Goal: Task Accomplishment & Management: Use online tool/utility

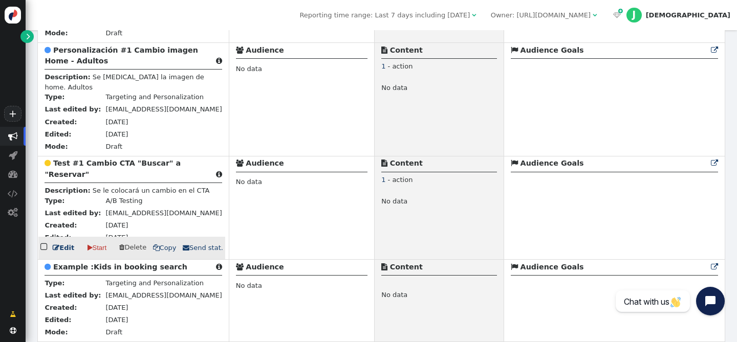
scroll to position [286, 0]
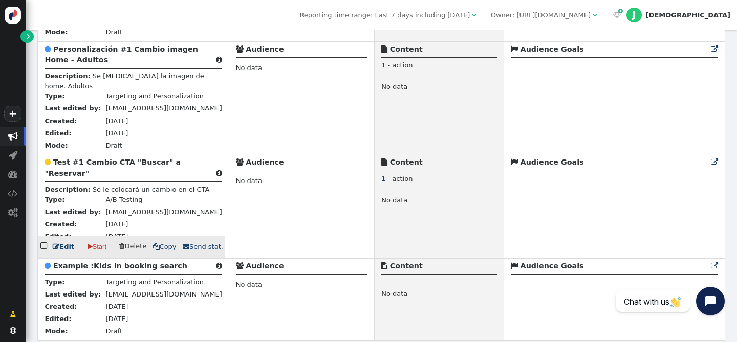
click at [84, 168] on b "Test #1 Cambio CTA "Buscar" a "Reservar"" at bounding box center [113, 167] width 136 height 19
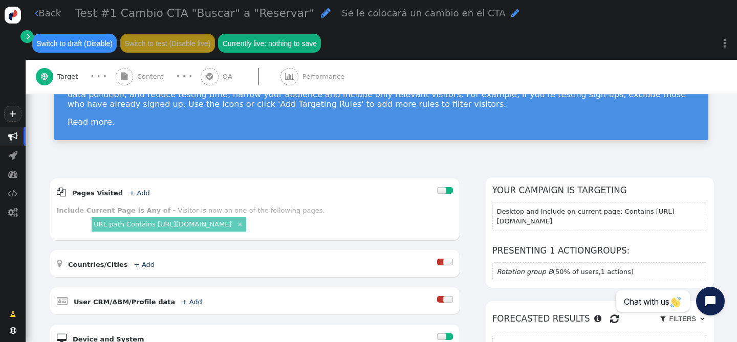
scroll to position [73, 0]
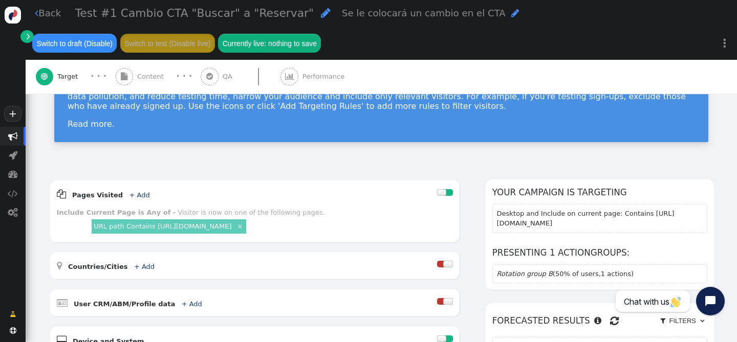
click at [295, 77] on div " Performance" at bounding box center [315, 77] width 68 height 34
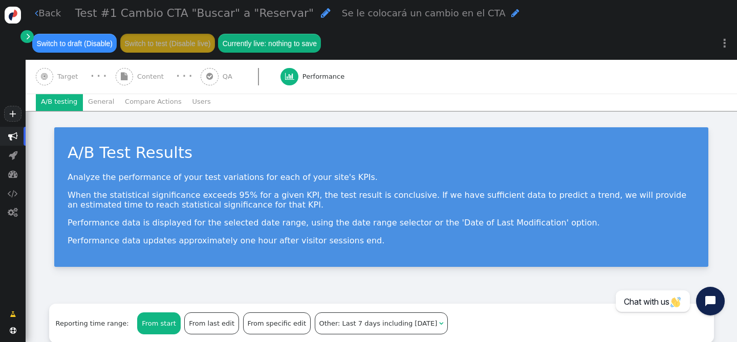
scroll to position [0, 0]
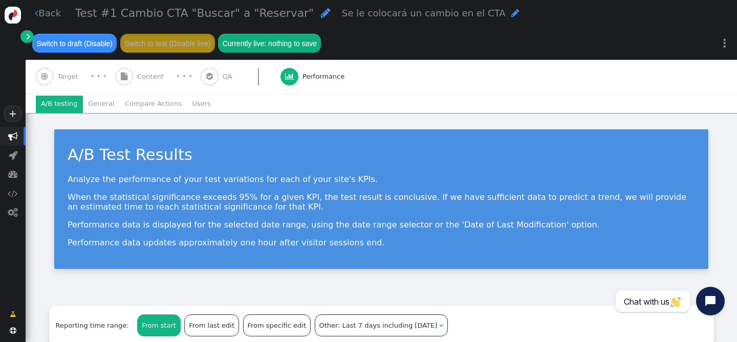
click at [213, 81] on div " QA" at bounding box center [218, 77] width 35 height 34
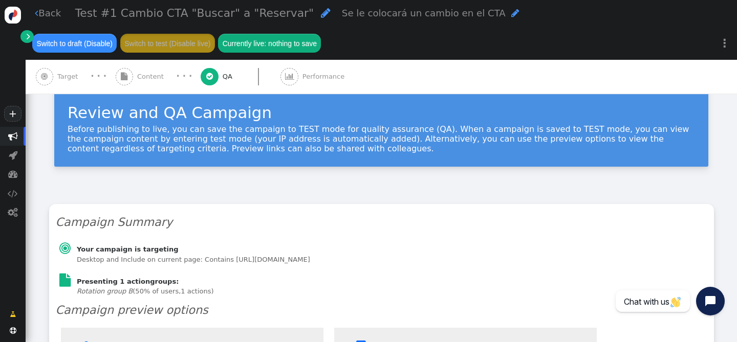
type input "[URL][DOMAIN_NAME]"
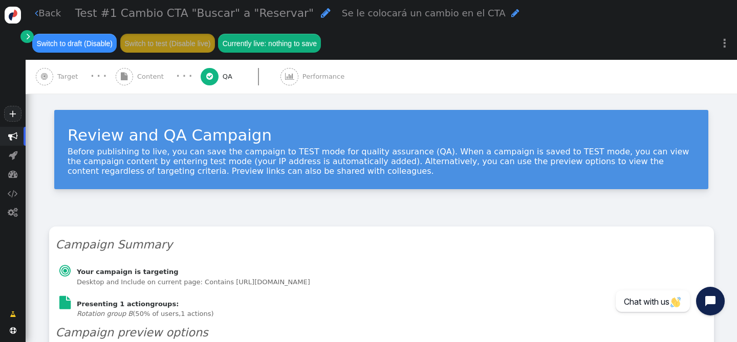
click at [66, 78] on span "Target" at bounding box center [69, 77] width 25 height 10
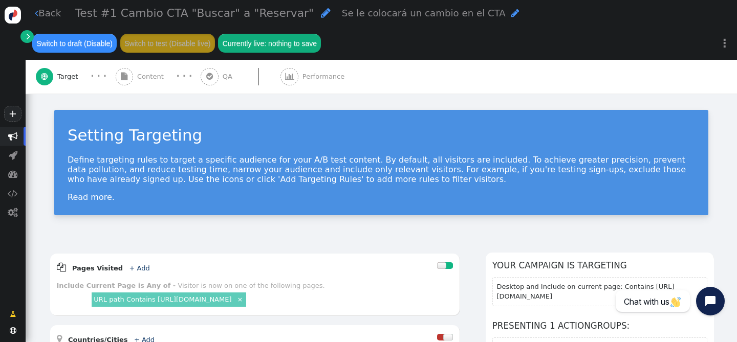
click at [210, 76] on span "" at bounding box center [210, 77] width 18 height 18
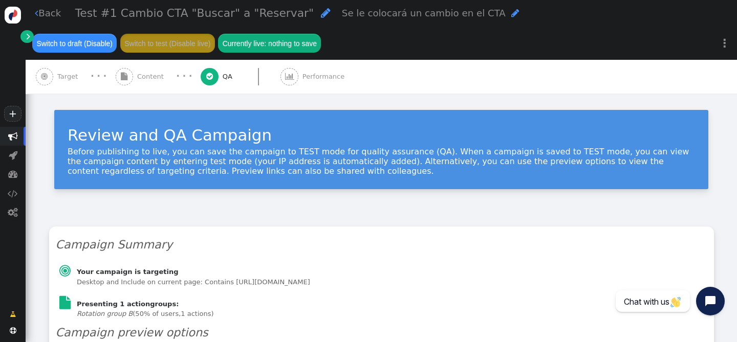
click at [144, 76] on span "Content" at bounding box center [152, 77] width 31 height 10
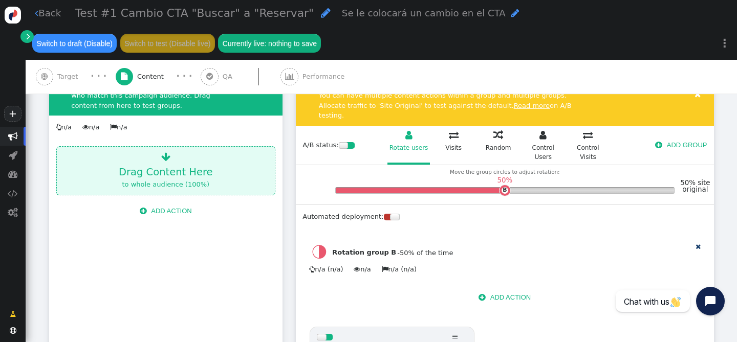
scroll to position [189, 0]
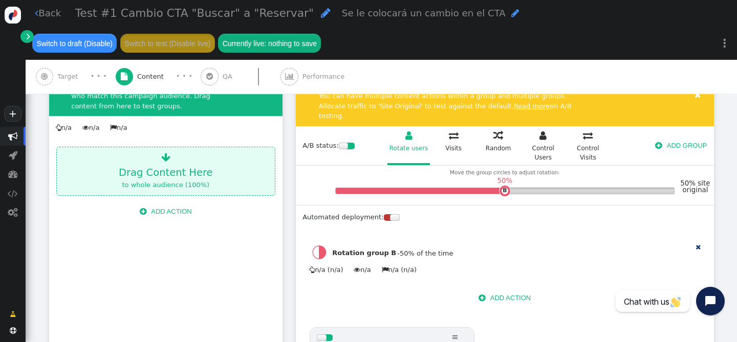
click at [206, 77] on span "" at bounding box center [209, 77] width 7 height 8
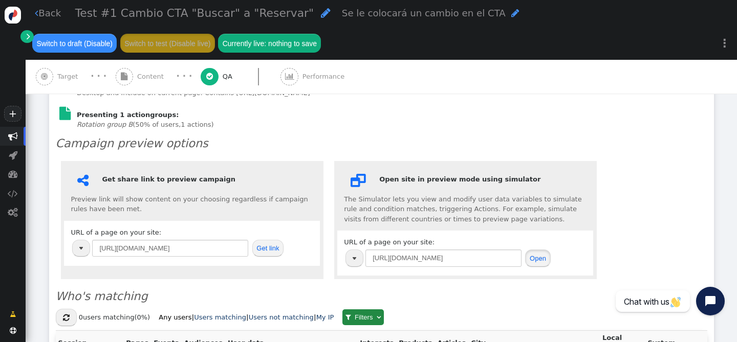
click at [542, 259] on button "Open" at bounding box center [537, 258] width 25 height 17
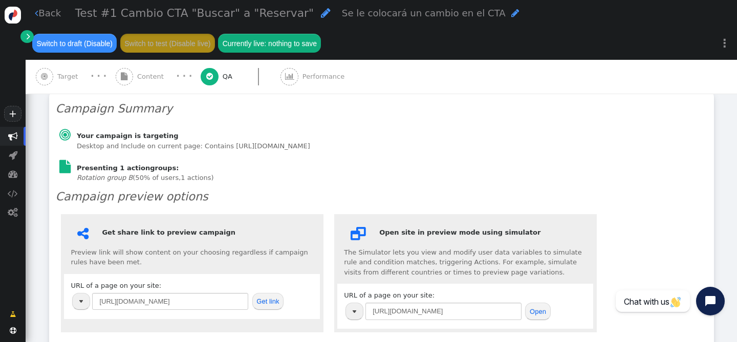
scroll to position [151, 0]
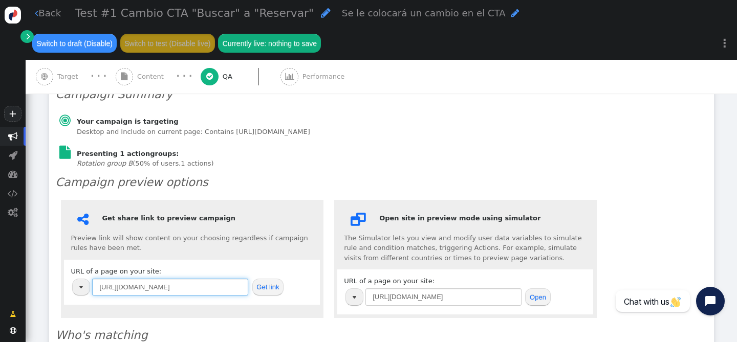
click at [190, 285] on input "[URL][DOMAIN_NAME]" at bounding box center [170, 287] width 156 height 17
drag, startPoint x: 190, startPoint y: 285, endPoint x: 79, endPoint y: 288, distance: 110.6
click at [79, 288] on tr "[URL][DOMAIN_NAME]" at bounding box center [160, 286] width 177 height 19
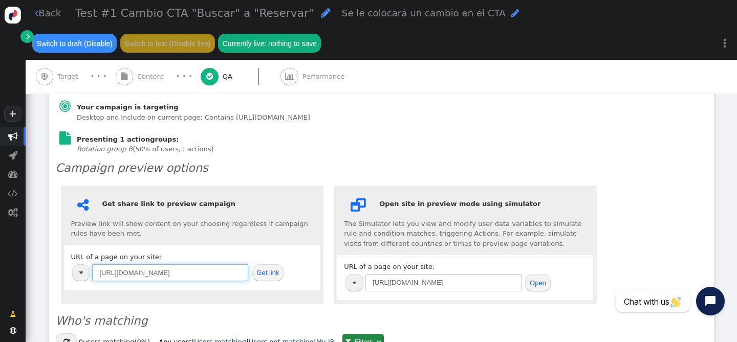
scroll to position [147, 0]
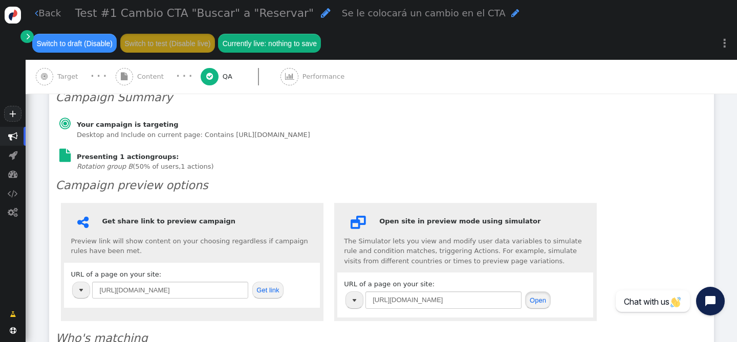
click at [541, 302] on button "Open" at bounding box center [537, 300] width 25 height 17
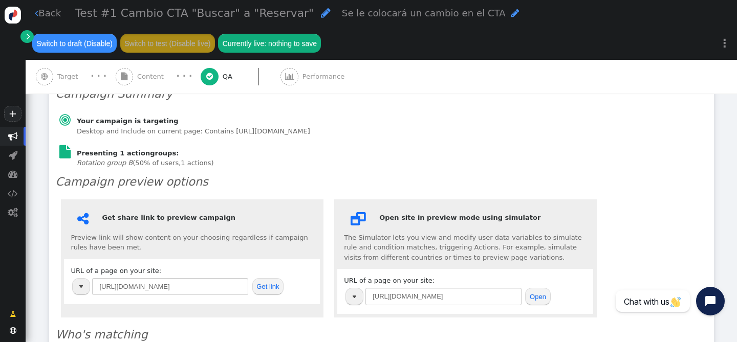
scroll to position [152, 0]
click at [536, 295] on button "Open" at bounding box center [537, 295] width 25 height 17
click at [538, 297] on button "Open" at bounding box center [537, 295] width 25 height 17
click at [70, 77] on span "Target" at bounding box center [69, 77] width 25 height 10
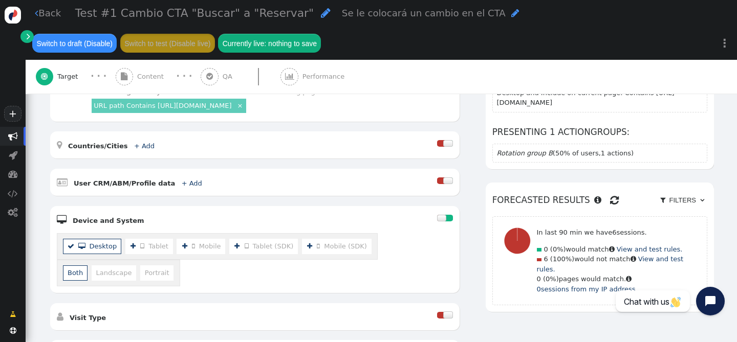
scroll to position [195, 0]
click at [193, 106] on link "URL path Contains [URL][DOMAIN_NAME]" at bounding box center [163, 105] width 138 height 8
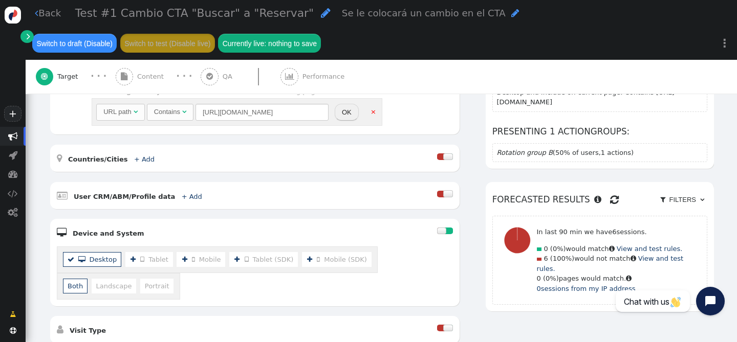
click at [116, 114] on div "URL path" at bounding box center [117, 112] width 28 height 10
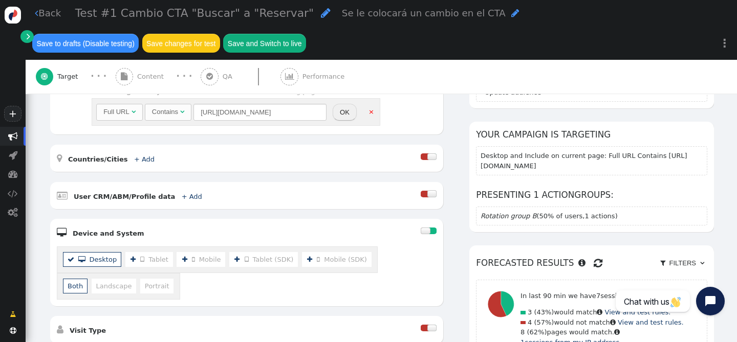
click at [344, 117] on button "OK" at bounding box center [345, 112] width 24 height 17
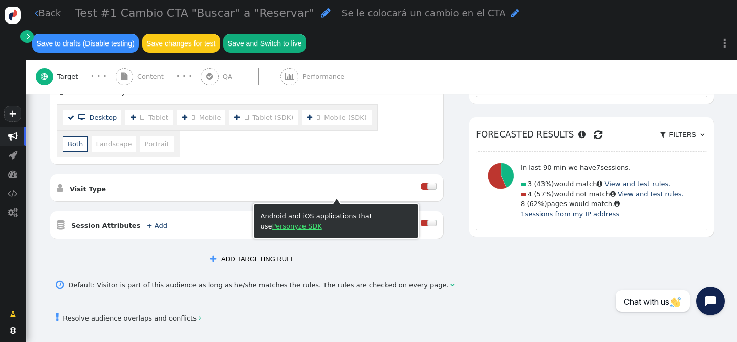
scroll to position [372, 0]
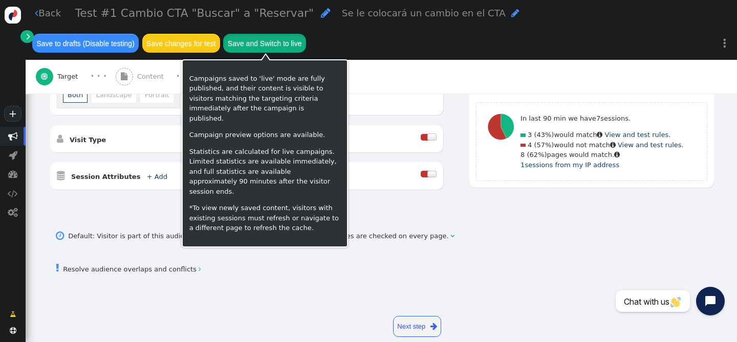
click at [256, 42] on button "Save and Switch to live" at bounding box center [264, 43] width 83 height 18
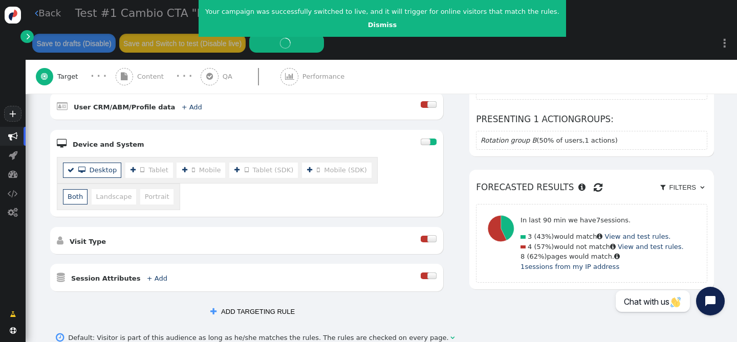
scroll to position [307, 0]
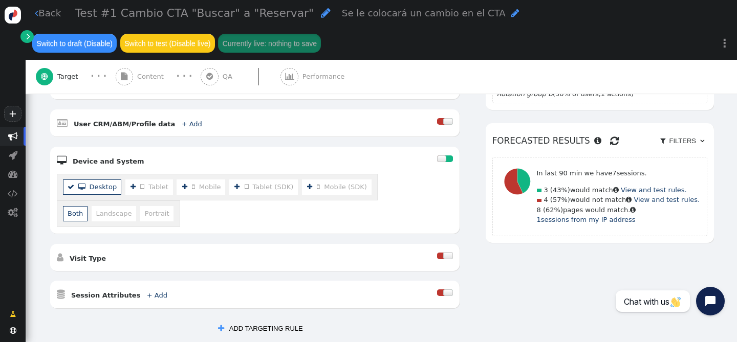
scroll to position [62, 0]
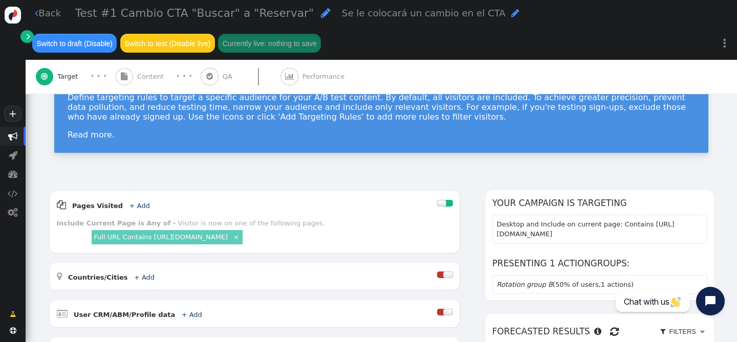
click at [206, 79] on span "" at bounding box center [209, 77] width 7 height 8
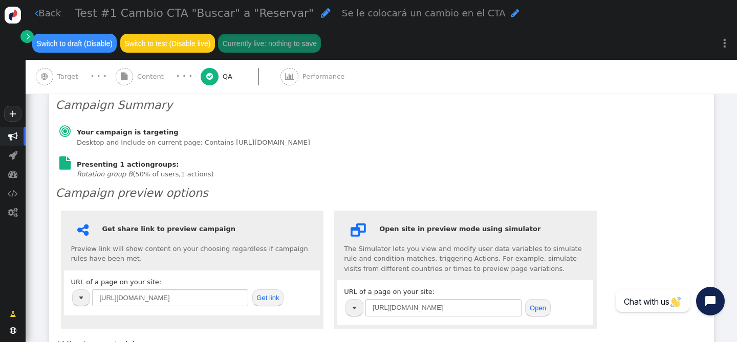
scroll to position [174, 0]
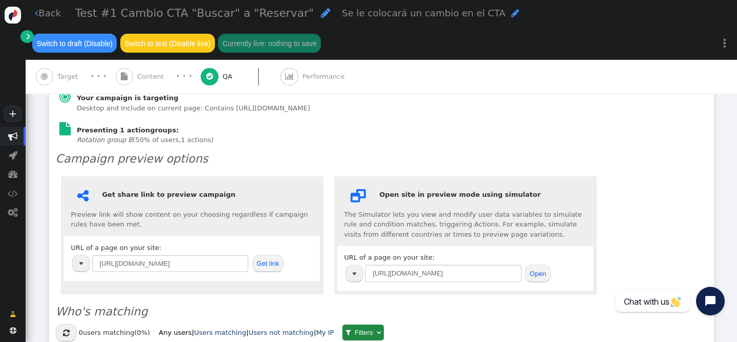
click at [153, 70] on div " Content" at bounding box center [142, 77] width 52 height 34
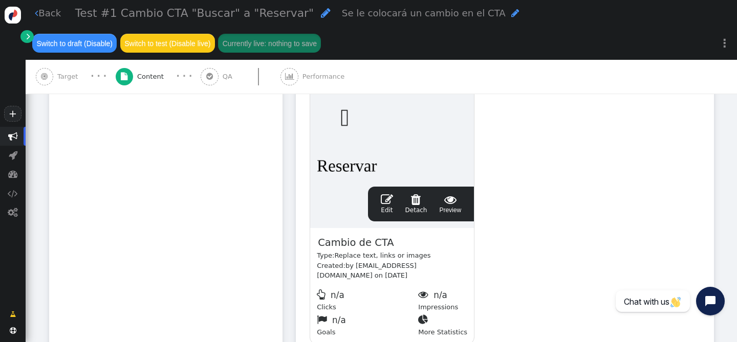
scroll to position [480, 0]
click at [385, 194] on span "" at bounding box center [387, 200] width 12 height 12
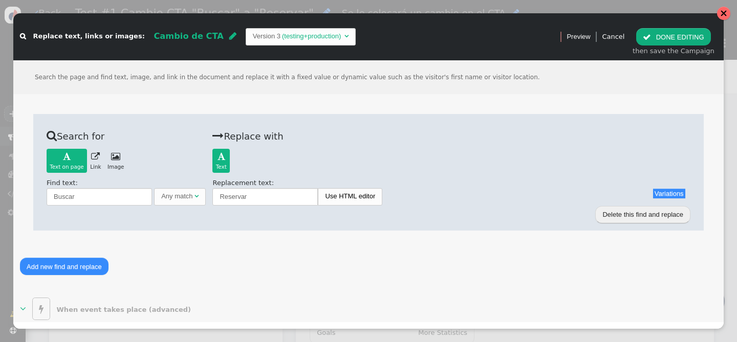
click at [725, 11] on div at bounding box center [723, 13] width 7 height 7
click at [659, 39] on button " DONE EDITING" at bounding box center [673, 36] width 74 height 17
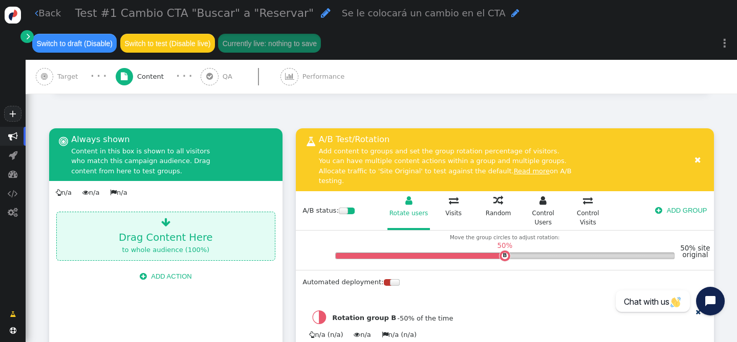
scroll to position [125, 0]
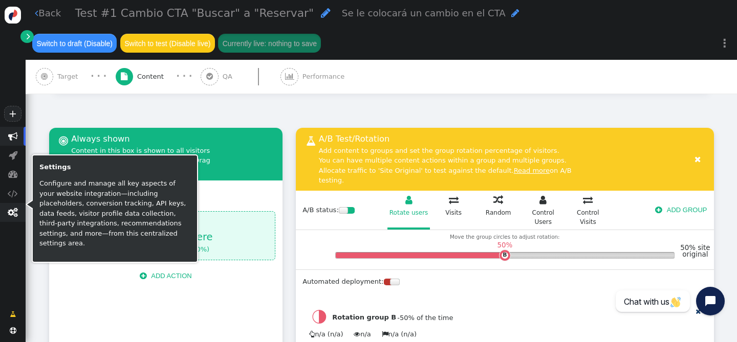
click at [13, 208] on span "" at bounding box center [13, 213] width 10 height 10
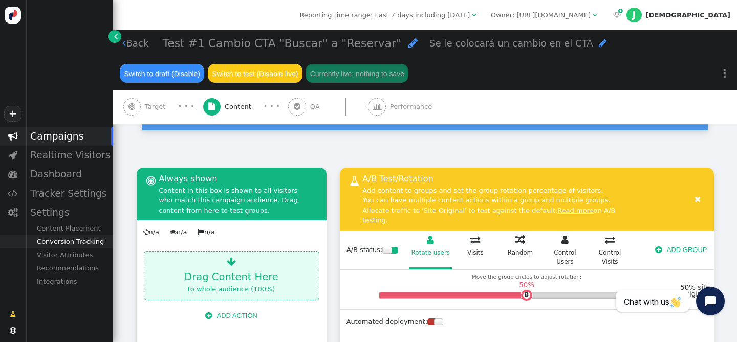
click at [71, 243] on div "Conversion Tracking" at bounding box center [70, 241] width 88 height 13
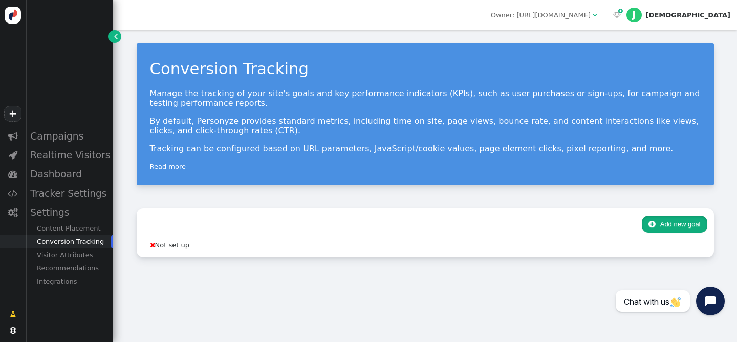
click at [671, 225] on button " Add new goal" at bounding box center [674, 224] width 65 height 17
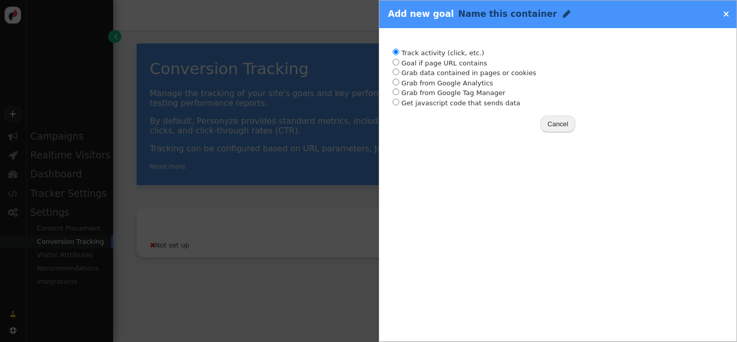
radio input "true"
click at [434, 54] on li "Track activity (click, etc.)" at bounding box center [558, 53] width 331 height 10
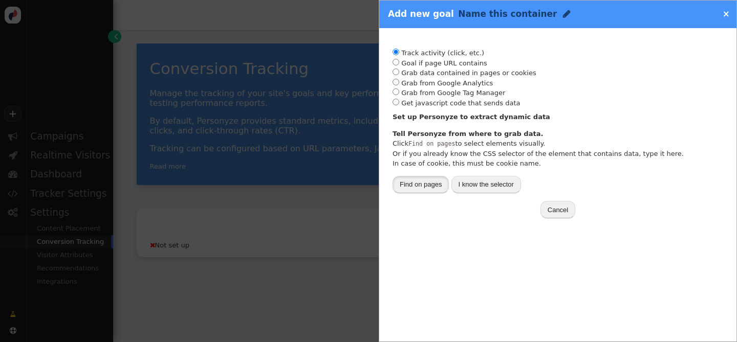
click at [433, 186] on button "Find on pages" at bounding box center [421, 184] width 56 height 17
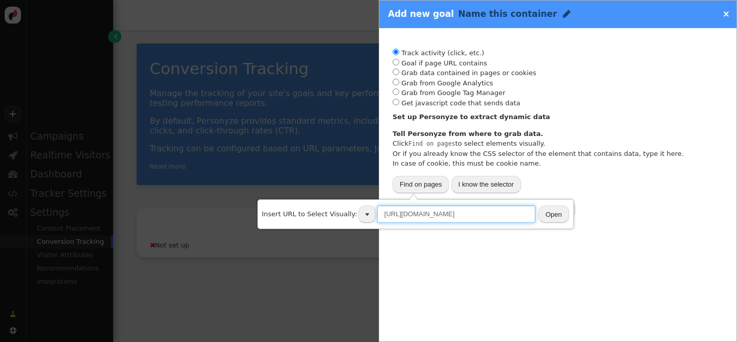
click at [512, 210] on input "[URL][DOMAIN_NAME]" at bounding box center [456, 214] width 158 height 17
type input "[URL][DOMAIN_NAME]"
click at [552, 213] on button "Open" at bounding box center [554, 214] width 31 height 17
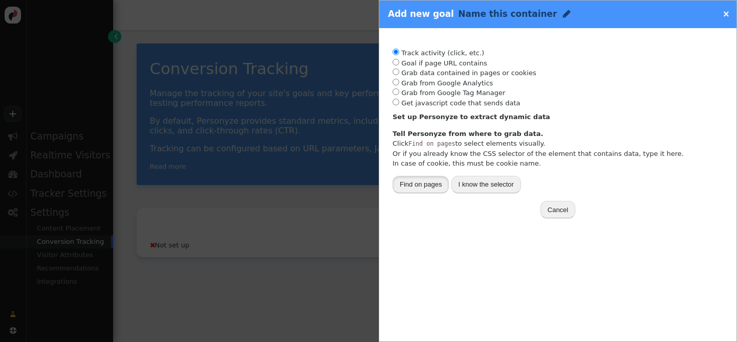
click at [428, 186] on button "Find on pages" at bounding box center [421, 184] width 56 height 17
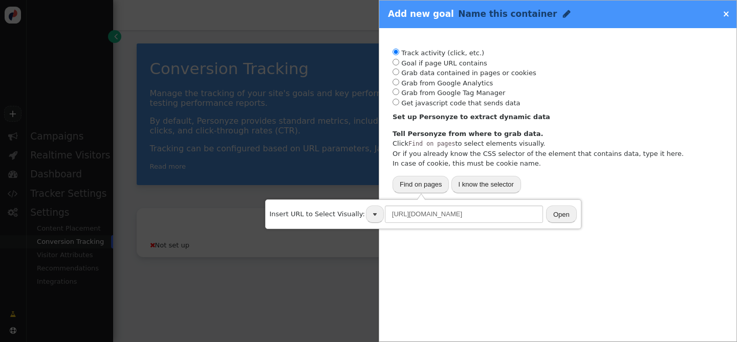
click at [555, 216] on button "Open" at bounding box center [561, 214] width 31 height 17
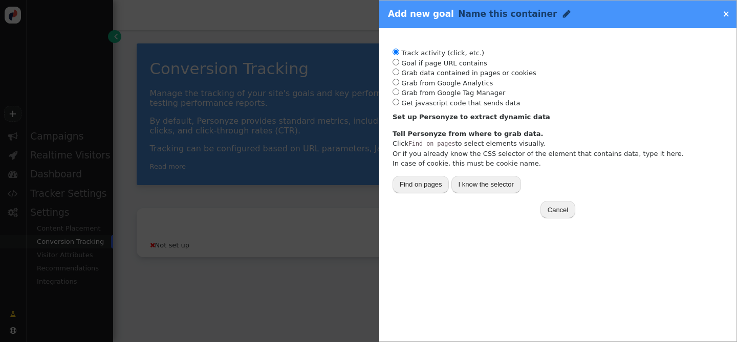
type input "[["#full-booking-engine-html-7",0],["form",0,[[0,"booking_form",1],[0,"paraty-b…"
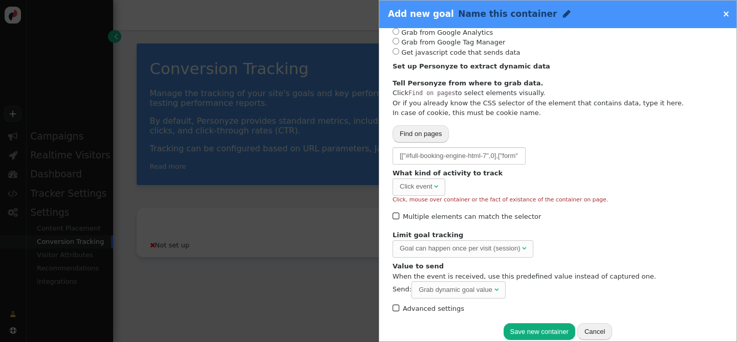
scroll to position [63, 0]
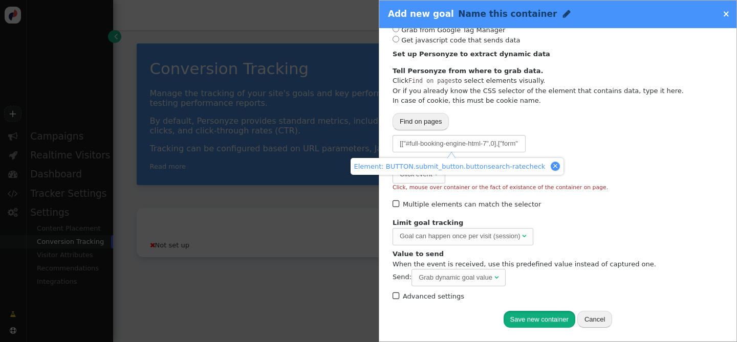
click at [547, 320] on button "Save new container" at bounding box center [540, 319] width 72 height 17
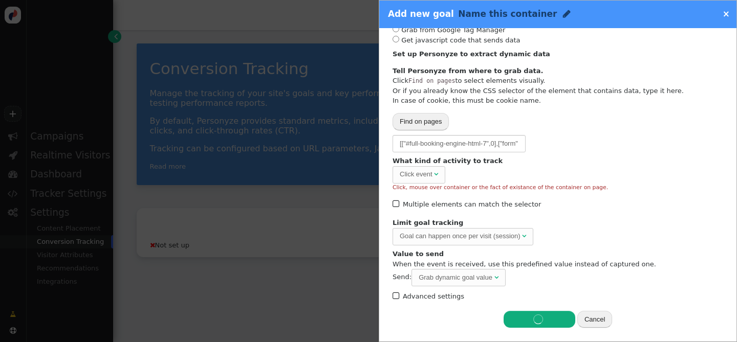
click at [547, 320] on icon "button" at bounding box center [539, 320] width 65 height 10
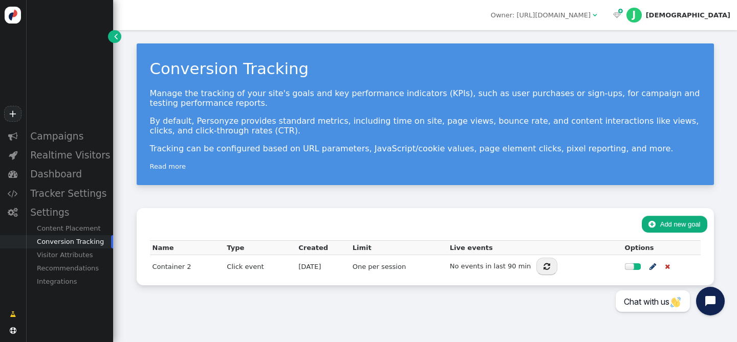
click at [114, 36] on span "" at bounding box center [116, 36] width 4 height 10
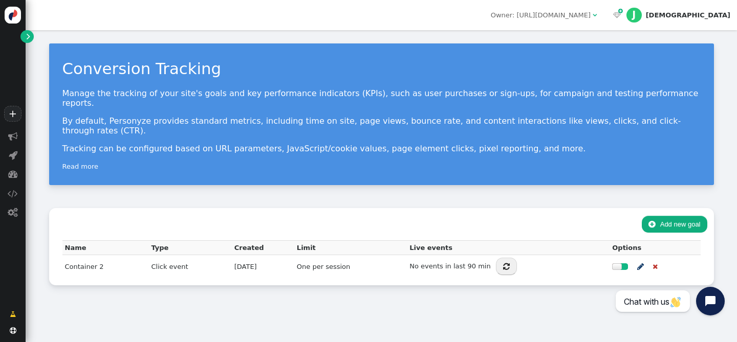
click at [25, 35] on link "" at bounding box center [26, 36] width 13 height 13
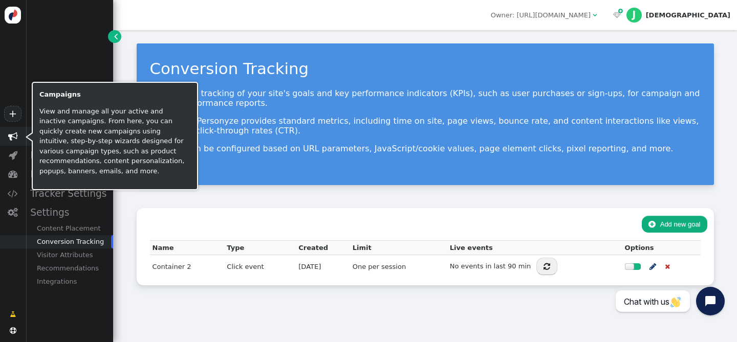
click at [12, 141] on span "" at bounding box center [13, 136] width 26 height 19
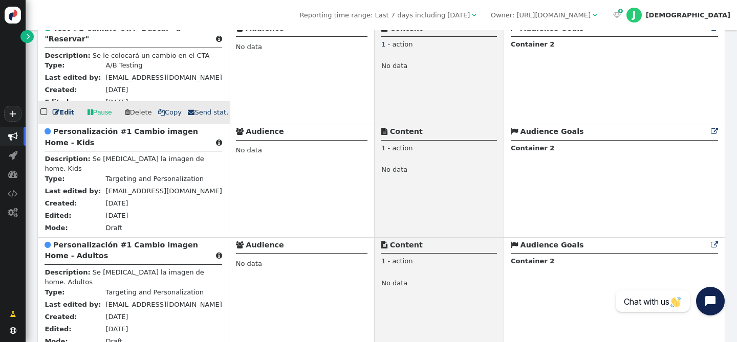
scroll to position [194, 0]
click at [89, 32] on b "Test #1 Cambio CTA "Buscar" a "Reservar"" at bounding box center [113, 32] width 136 height 19
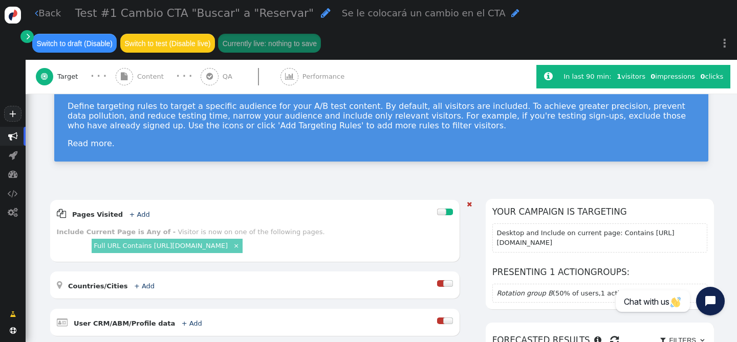
scroll to position [51, 0]
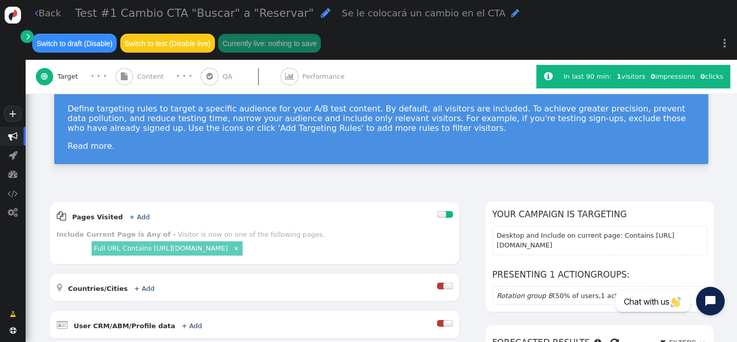
click at [144, 75] on span "Content" at bounding box center [152, 77] width 31 height 10
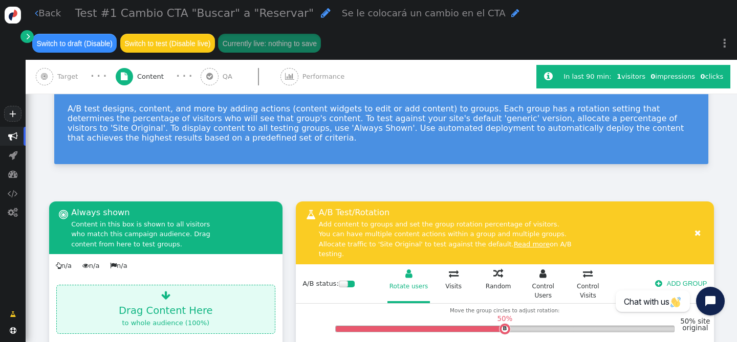
click at [306, 78] on span "Performance" at bounding box center [326, 77] width 46 height 10
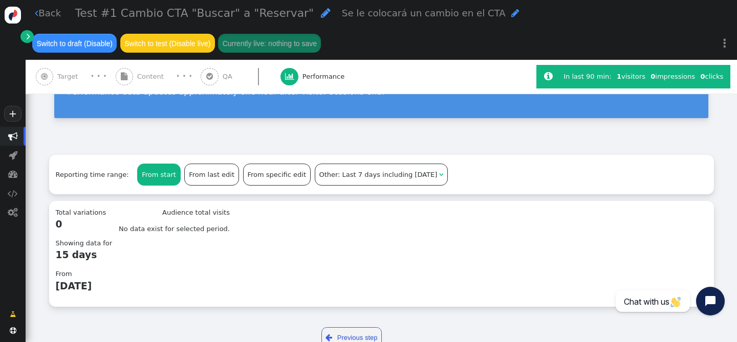
scroll to position [178, 0]
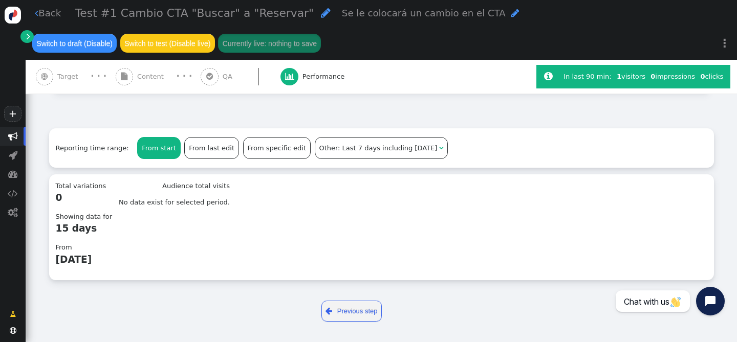
click at [37, 13] on span "" at bounding box center [37, 13] width 4 height 10
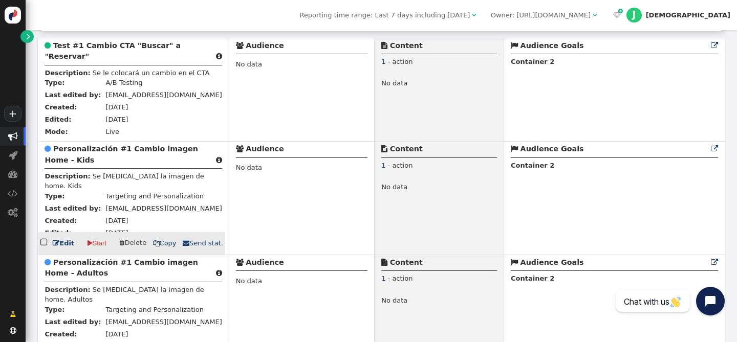
scroll to position [183, 0]
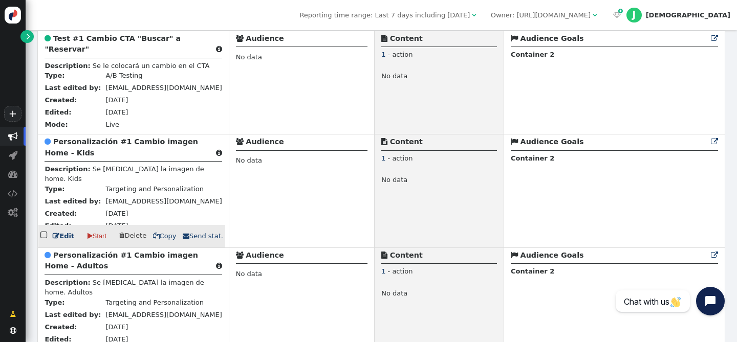
click at [137, 155] on b "Personalización #1 Cambio imagen Home - Kids" at bounding box center [121, 147] width 153 height 19
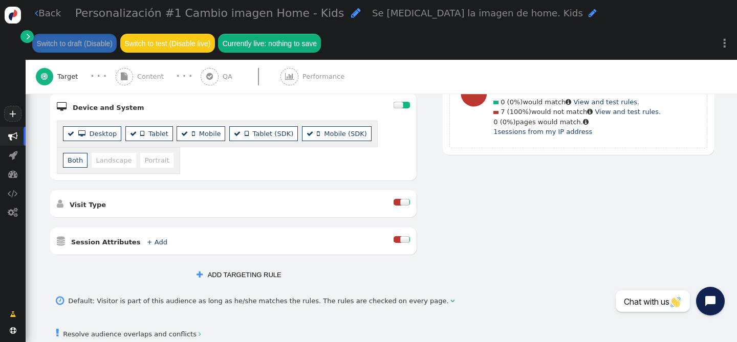
scroll to position [289, 0]
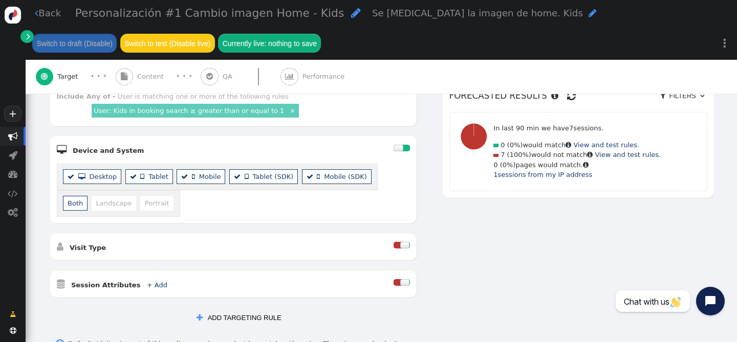
click at [124, 77] on span "" at bounding box center [124, 77] width 7 height 8
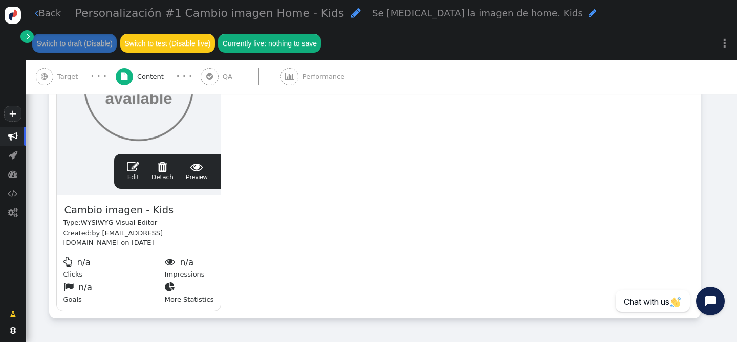
click at [137, 167] on span "" at bounding box center [133, 167] width 12 height 12
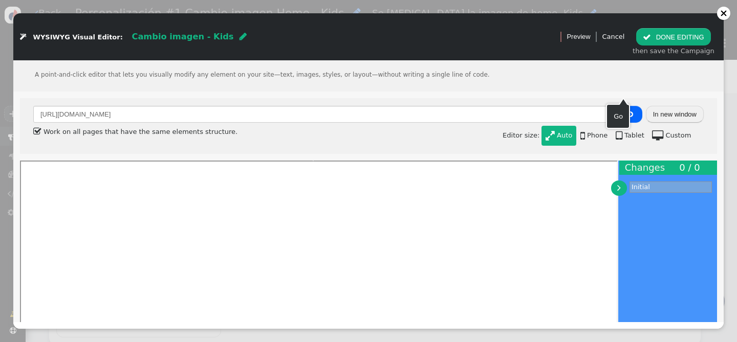
scroll to position [0, 0]
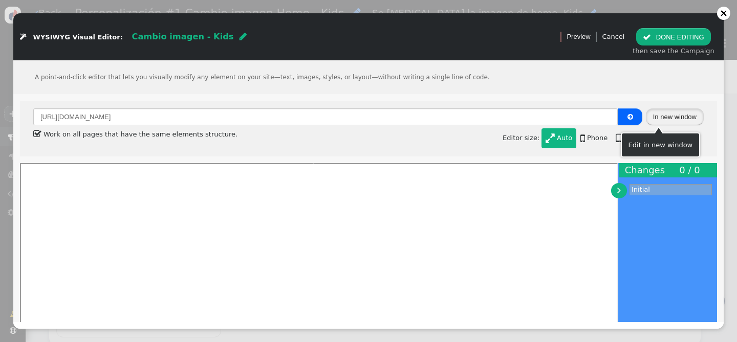
click at [671, 120] on button "In new window" at bounding box center [675, 117] width 58 height 17
click at [724, 15] on div at bounding box center [723, 13] width 7 height 7
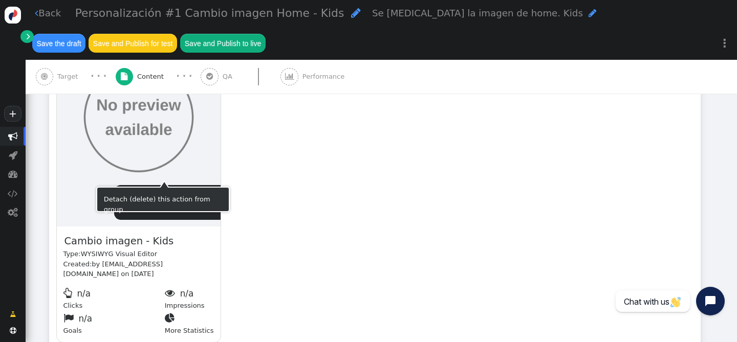
scroll to position [244, 0]
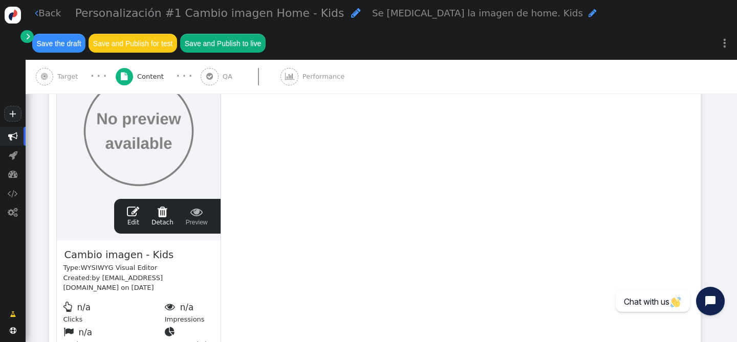
click at [35, 17] on span "" at bounding box center [37, 13] width 4 height 10
click at [38, 17] on link " Back" at bounding box center [48, 13] width 26 height 14
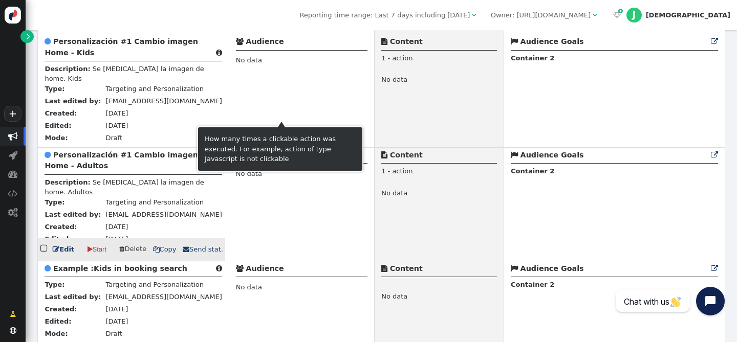
scroll to position [284, 0]
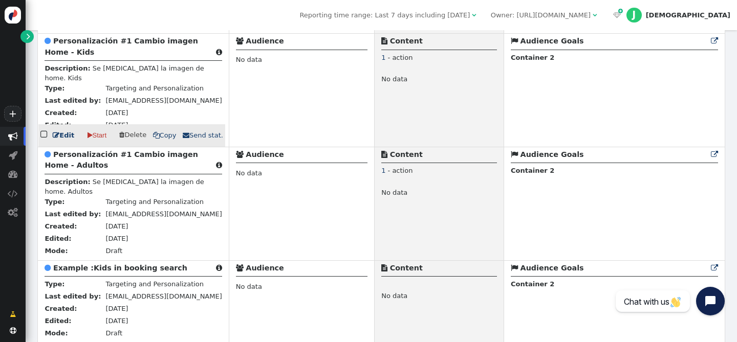
click at [97, 55] on b "Personalización #1 Cambio imagen Home - Kids" at bounding box center [121, 46] width 153 height 19
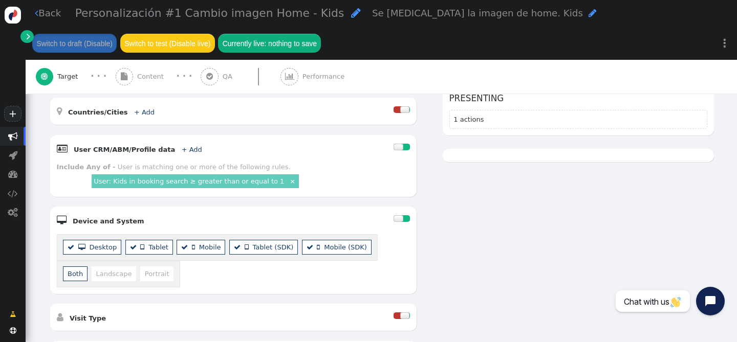
scroll to position [220, 0]
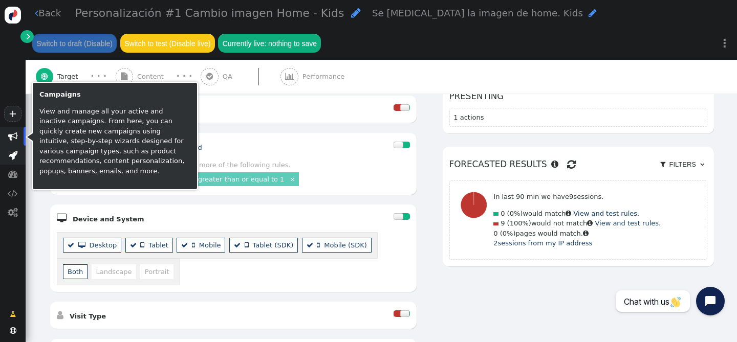
click at [13, 160] on span "" at bounding box center [13, 156] width 9 height 10
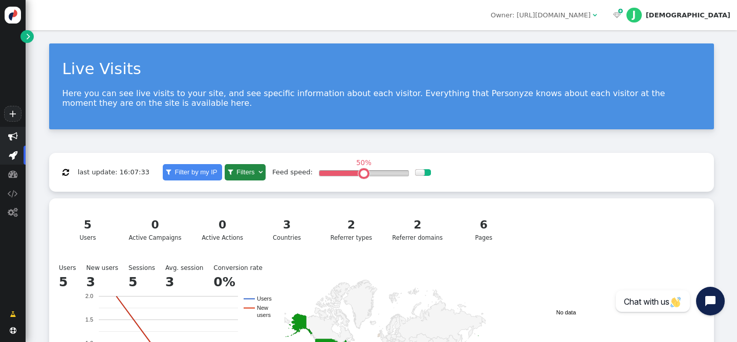
click at [16, 139] on span "" at bounding box center [13, 137] width 10 height 10
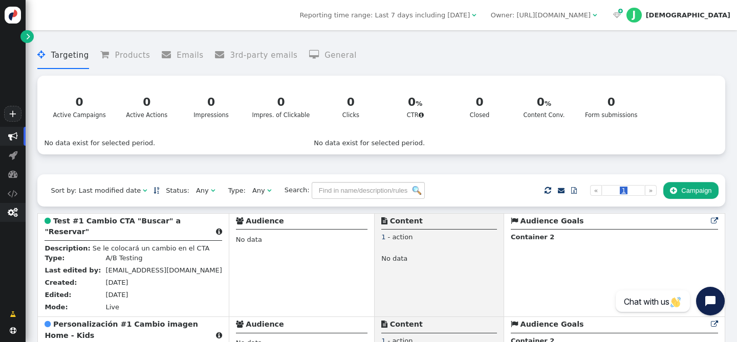
click at [10, 210] on span "" at bounding box center [13, 213] width 10 height 10
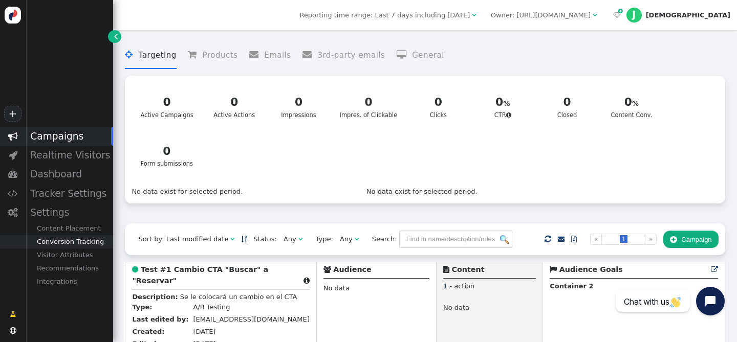
click at [73, 248] on div "Conversion Tracking" at bounding box center [70, 241] width 88 height 13
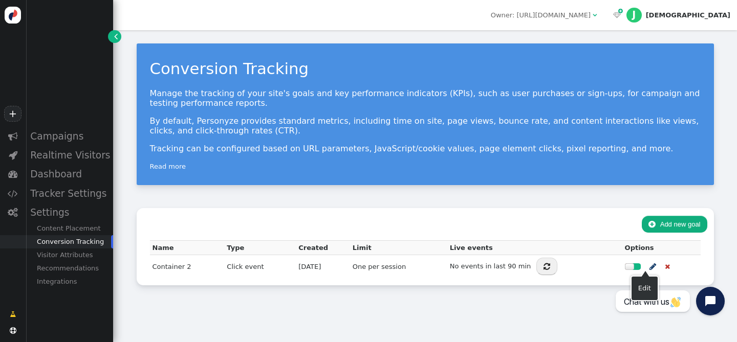
click at [651, 268] on span "" at bounding box center [653, 267] width 7 height 12
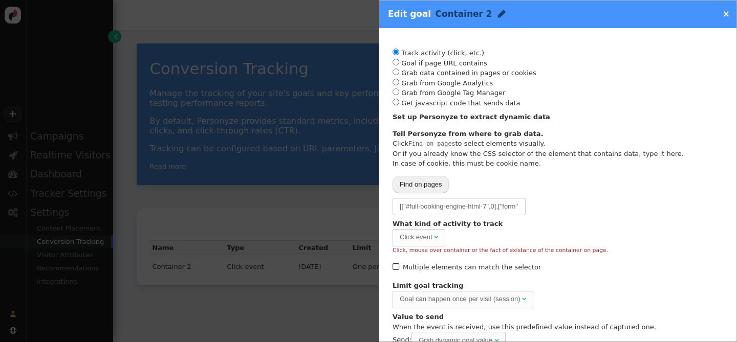
click at [498, 12] on span "" at bounding box center [501, 14] width 7 height 8
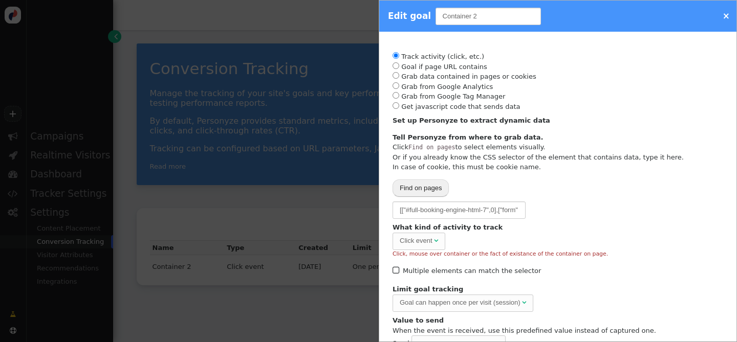
drag, startPoint x: 480, startPoint y: 15, endPoint x: 435, endPoint y: 16, distance: 45.6
click at [436, 16] on input "Container 2" at bounding box center [488, 16] width 105 height 17
type input "Click CTA Widget"
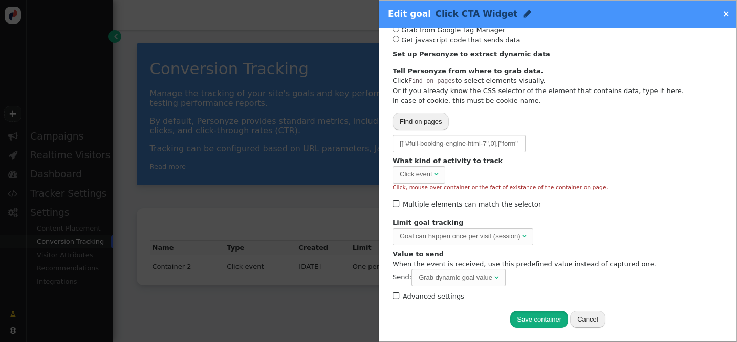
click at [523, 321] on button "Save container" at bounding box center [539, 319] width 58 height 17
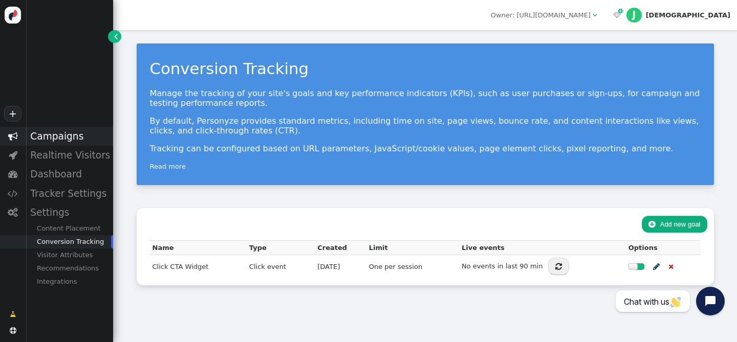
click at [59, 139] on div "Campaigns" at bounding box center [70, 136] width 88 height 19
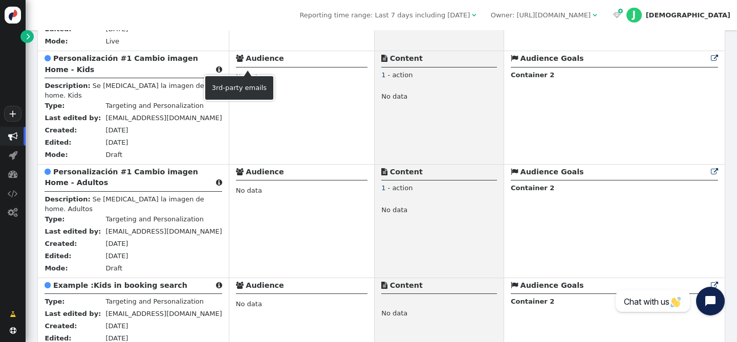
scroll to position [304, 0]
